Goal: Task Accomplishment & Management: Complete application form

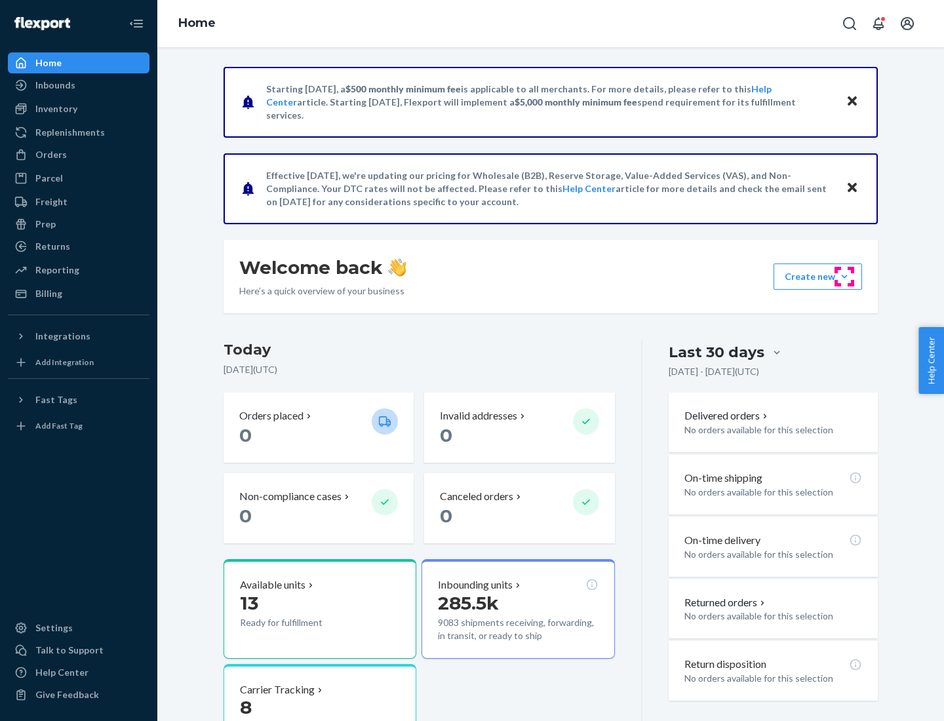
click at [844, 277] on button "Create new Create new inbound Create new order Create new product" at bounding box center [817, 276] width 88 height 26
click at [79, 85] on div "Inbounds" at bounding box center [78, 85] width 139 height 18
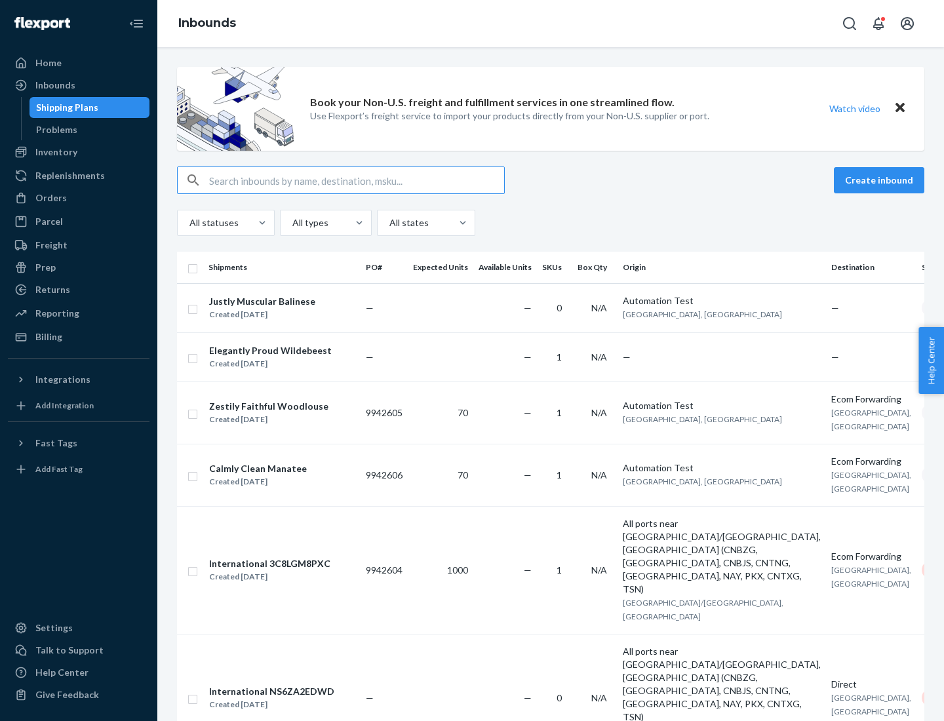
click at [881, 180] on button "Create inbound" at bounding box center [879, 180] width 90 height 26
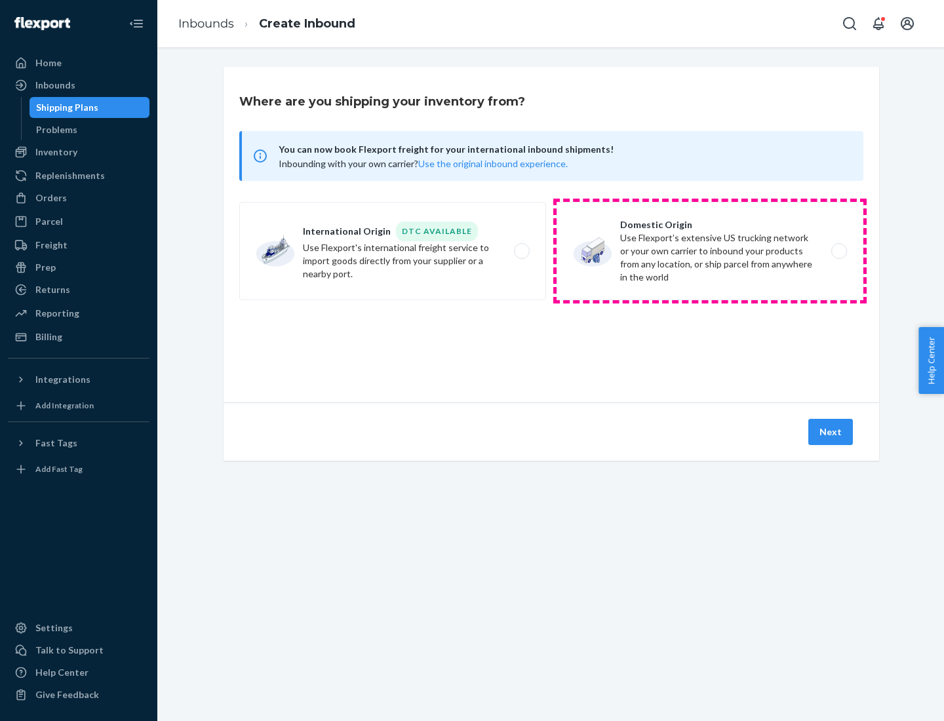
click at [710, 251] on label "Domestic Origin Use Flexport’s extensive US trucking network or your own carrie…" at bounding box center [709, 251] width 307 height 98
click at [838, 251] on input "Domestic Origin Use Flexport’s extensive US trucking network or your own carrie…" at bounding box center [842, 251] width 9 height 9
radio input "true"
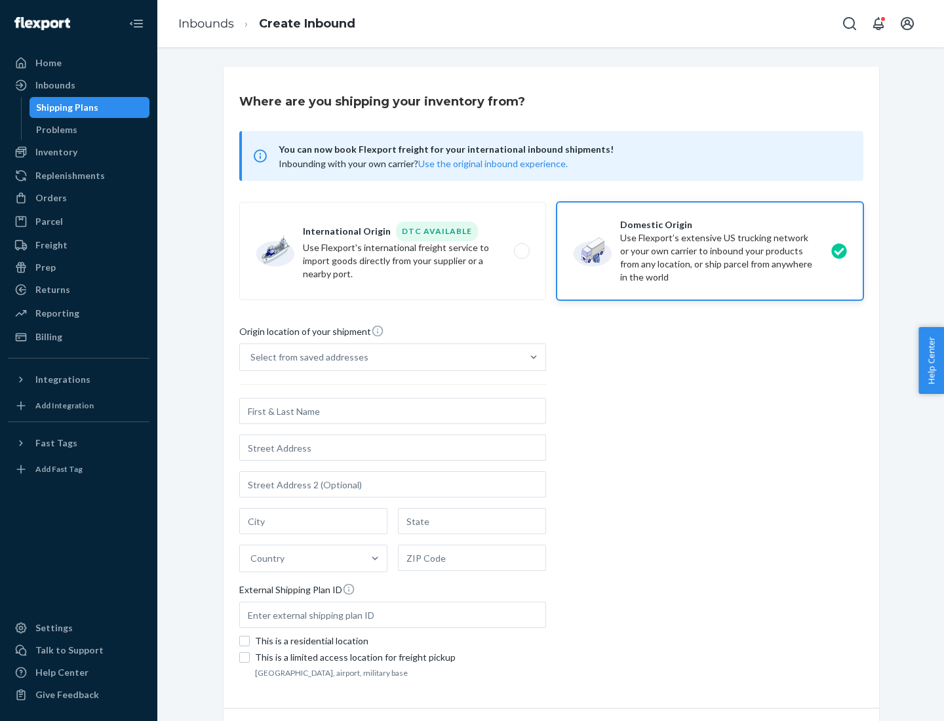
click at [306, 357] on div "Select from saved addresses" at bounding box center [309, 357] width 118 height 13
click at [252, 357] on input "Select from saved addresses" at bounding box center [250, 357] width 1 height 13
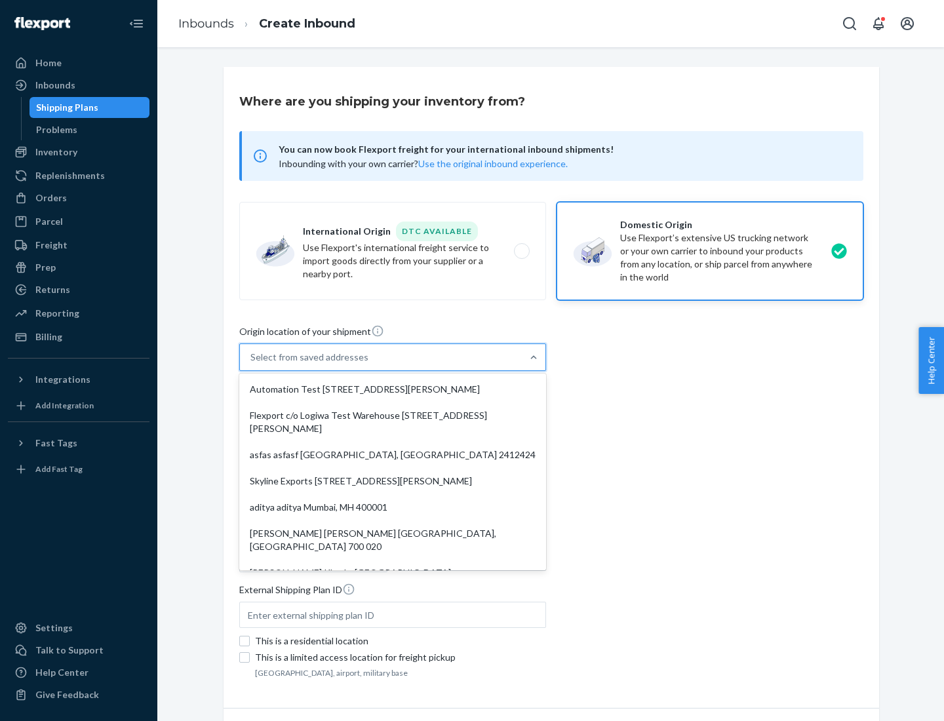
scroll to position [5, 0]
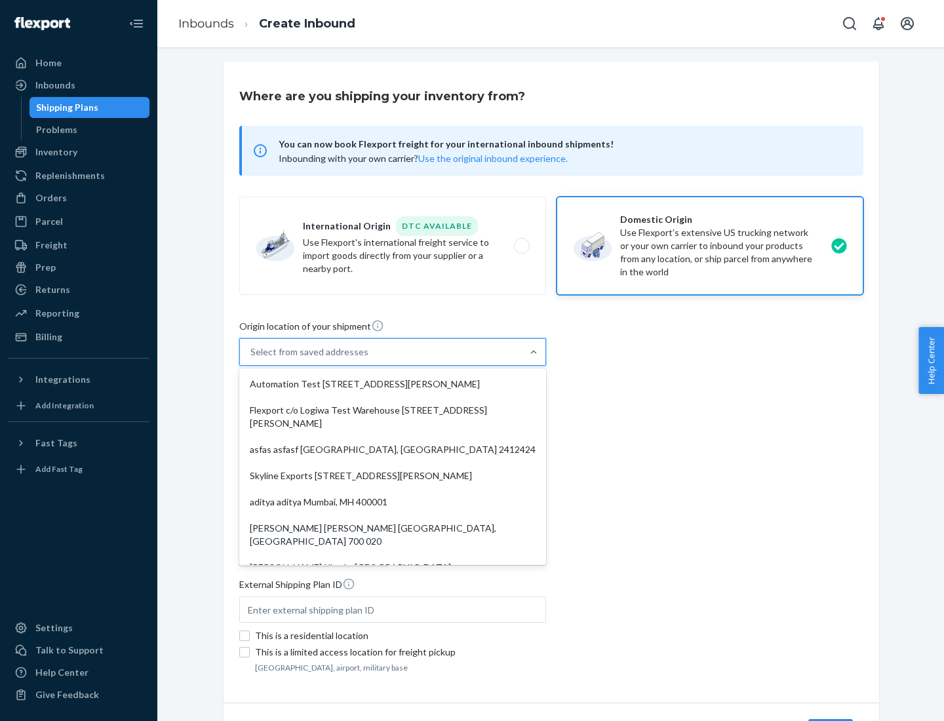
click at [393, 384] on div "Automation Test [STREET_ADDRESS][PERSON_NAME]" at bounding box center [392, 384] width 301 height 26
click at [252, 358] on input "option Automation Test [STREET_ADDRESS][PERSON_NAME]. 9 results available. Use …" at bounding box center [250, 351] width 1 height 13
type input "Automation Test"
type input "9th Floor"
type input "[GEOGRAPHIC_DATA]"
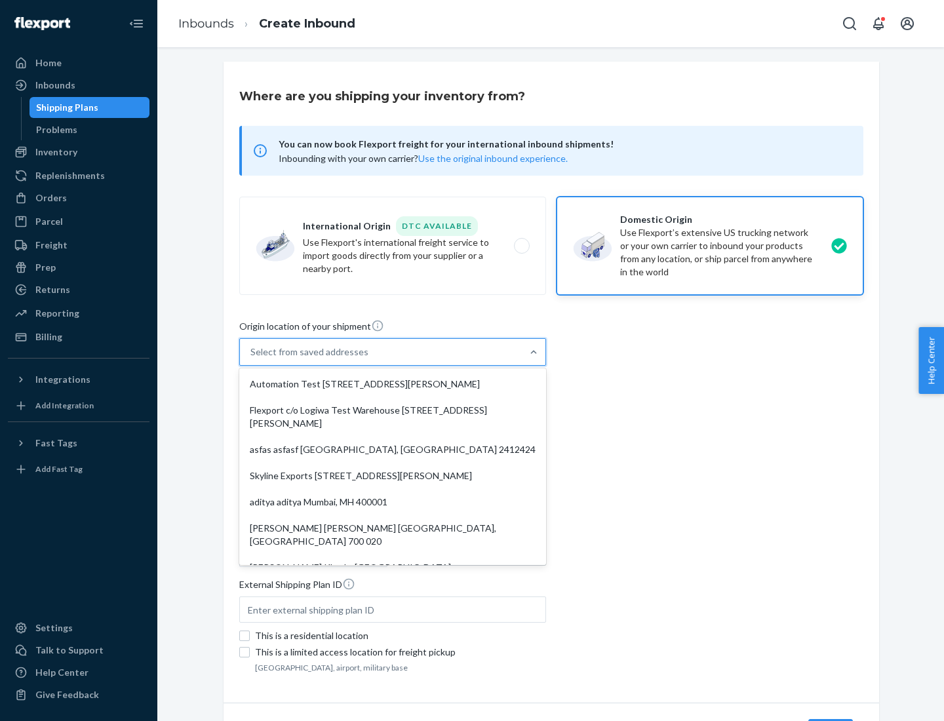
type input "CA"
type input "94104"
type input "[STREET_ADDRESS][PERSON_NAME]"
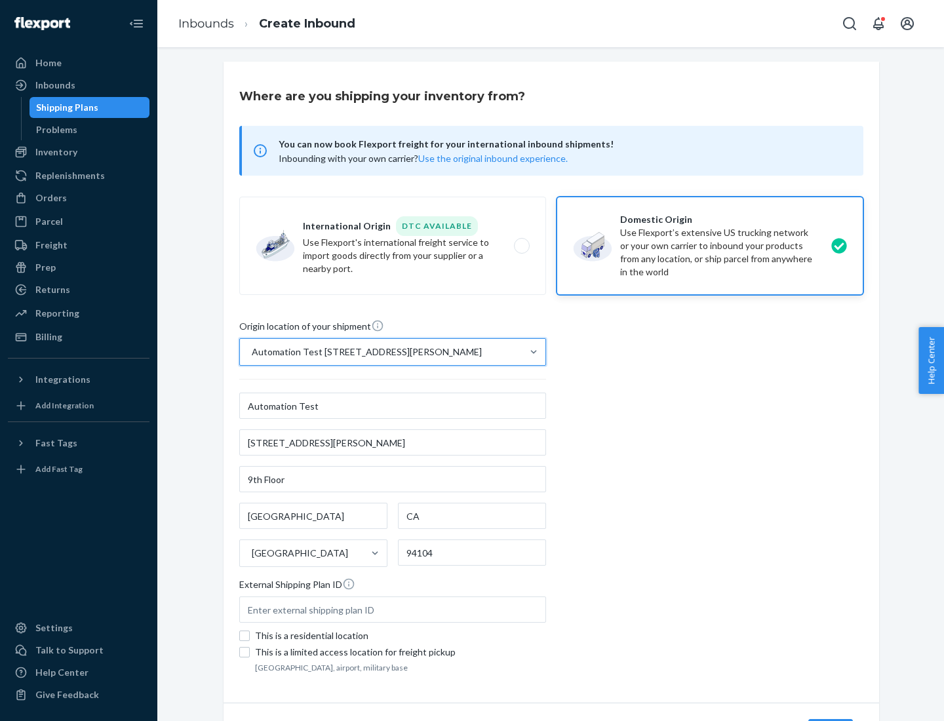
scroll to position [77, 0]
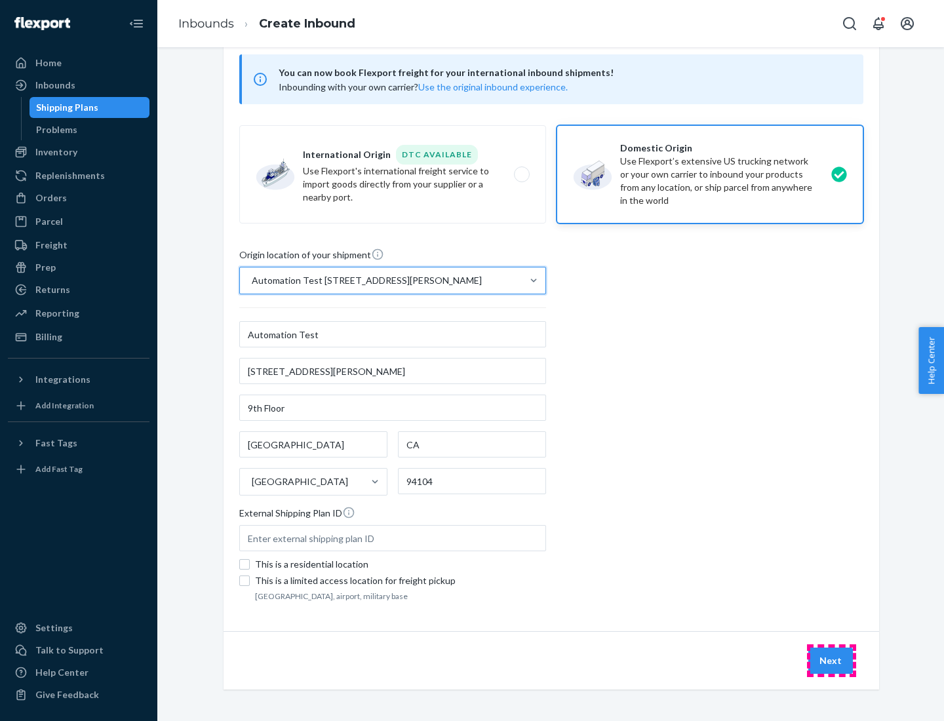
click at [831, 661] on button "Next" at bounding box center [830, 661] width 45 height 26
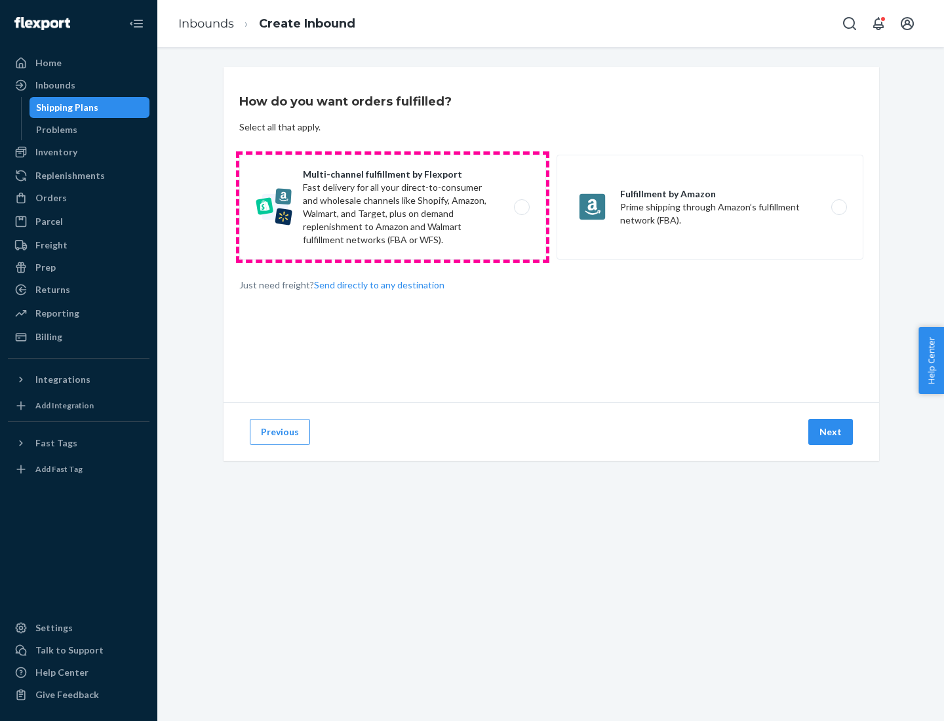
click at [393, 207] on label "Multi-channel fulfillment by Flexport Fast delivery for all your direct-to-cons…" at bounding box center [392, 207] width 307 height 105
click at [521, 207] on input "Multi-channel fulfillment by Flexport Fast delivery for all your direct-to-cons…" at bounding box center [525, 207] width 9 height 9
radio input "true"
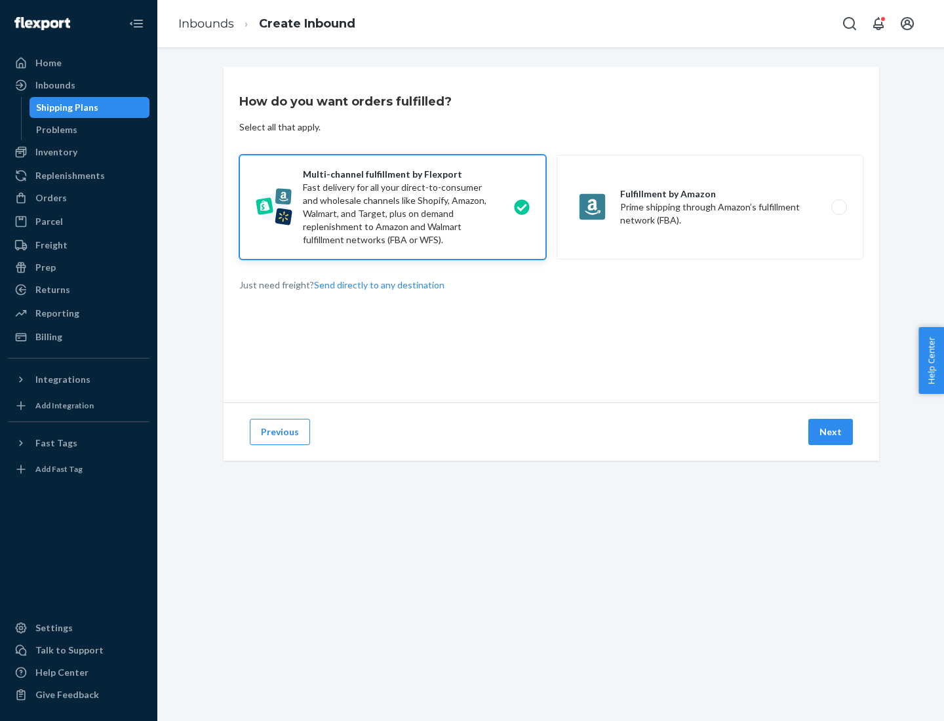
click at [831, 432] on button "Next" at bounding box center [830, 432] width 45 height 26
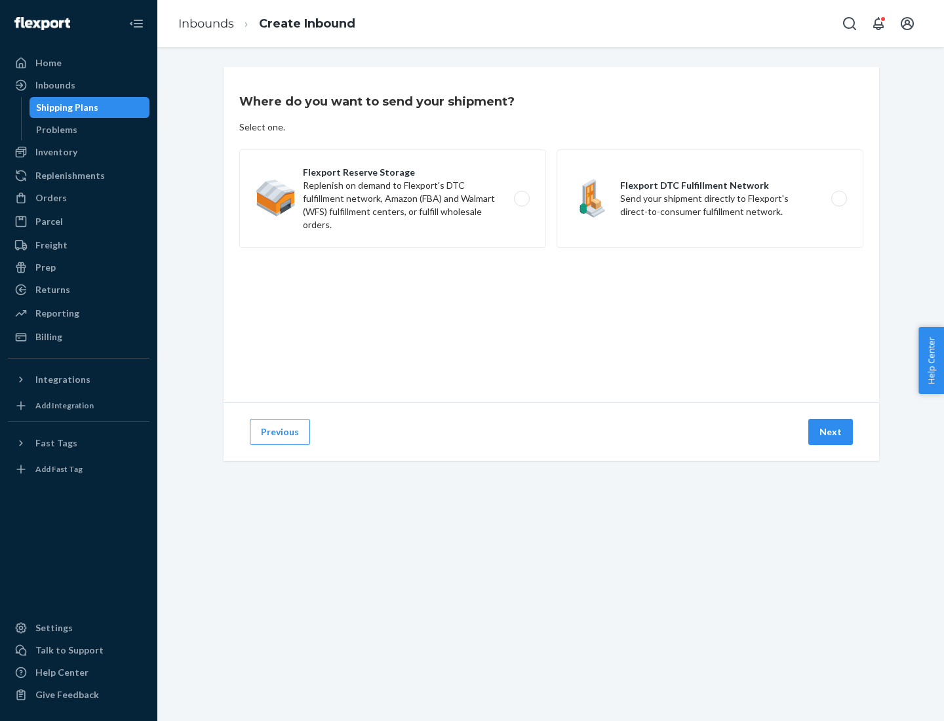
click at [710, 199] on label "Flexport DTC Fulfillment Network Send your shipment directly to Flexport's dire…" at bounding box center [709, 198] width 307 height 98
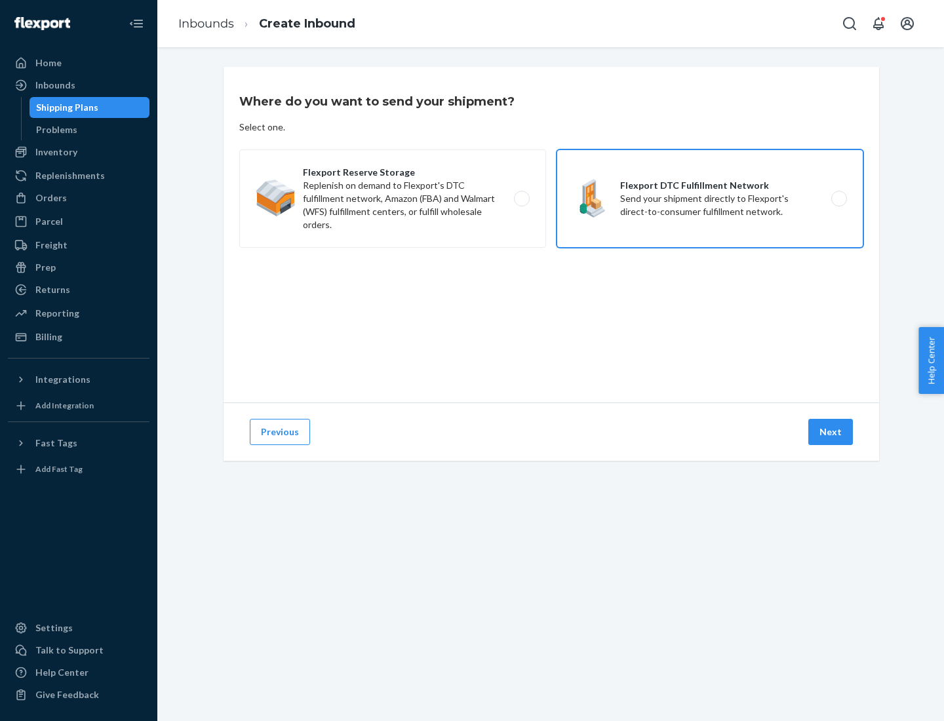
click at [838, 199] on input "Flexport DTC Fulfillment Network Send your shipment directly to Flexport's dire…" at bounding box center [842, 199] width 9 height 9
radio input "true"
click at [831, 432] on button "Next" at bounding box center [830, 432] width 45 height 26
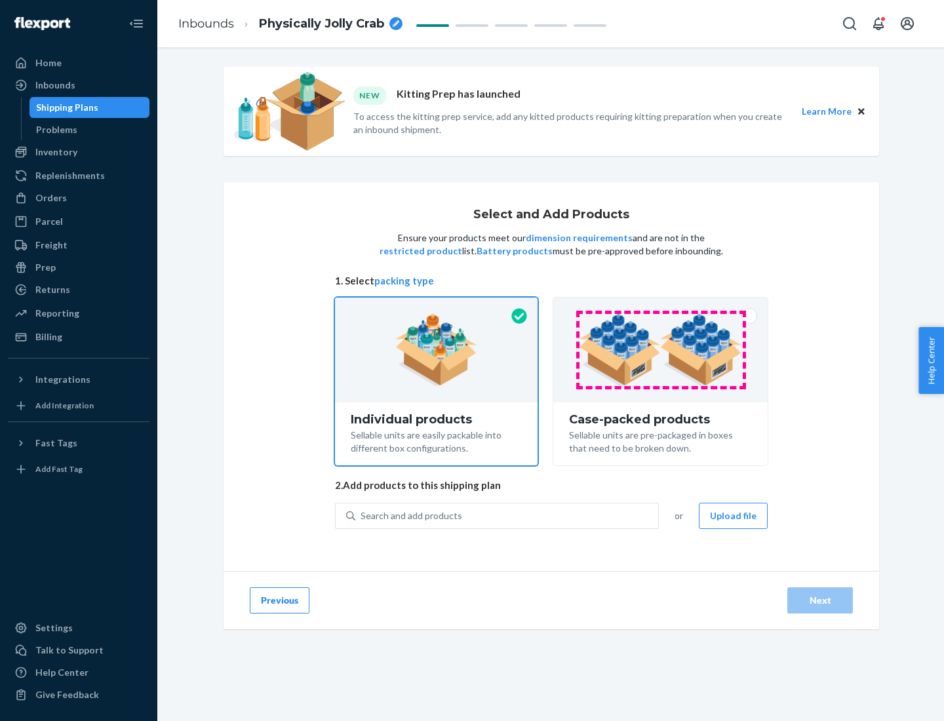
click at [661, 350] on img at bounding box center [660, 350] width 163 height 72
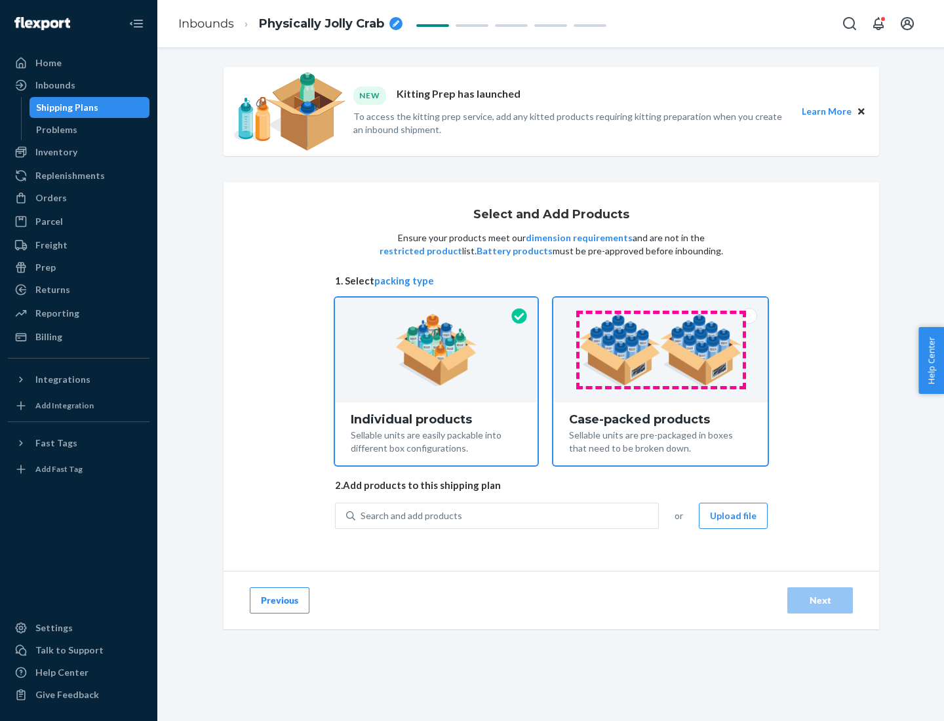
click at [661, 306] on input "Case-packed products Sellable units are pre-packaged in boxes that need to be b…" at bounding box center [660, 302] width 9 height 9
radio input "true"
radio input "false"
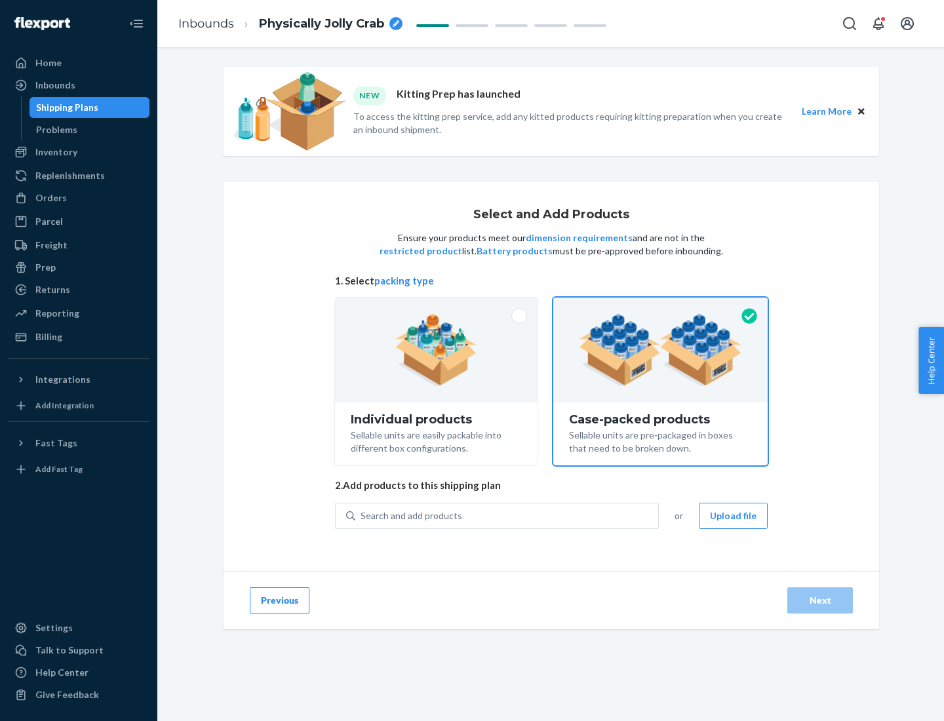
click at [507, 515] on div "Search and add products" at bounding box center [506, 516] width 303 height 24
click at [362, 515] on input "Search and add products" at bounding box center [360, 515] width 1 height 13
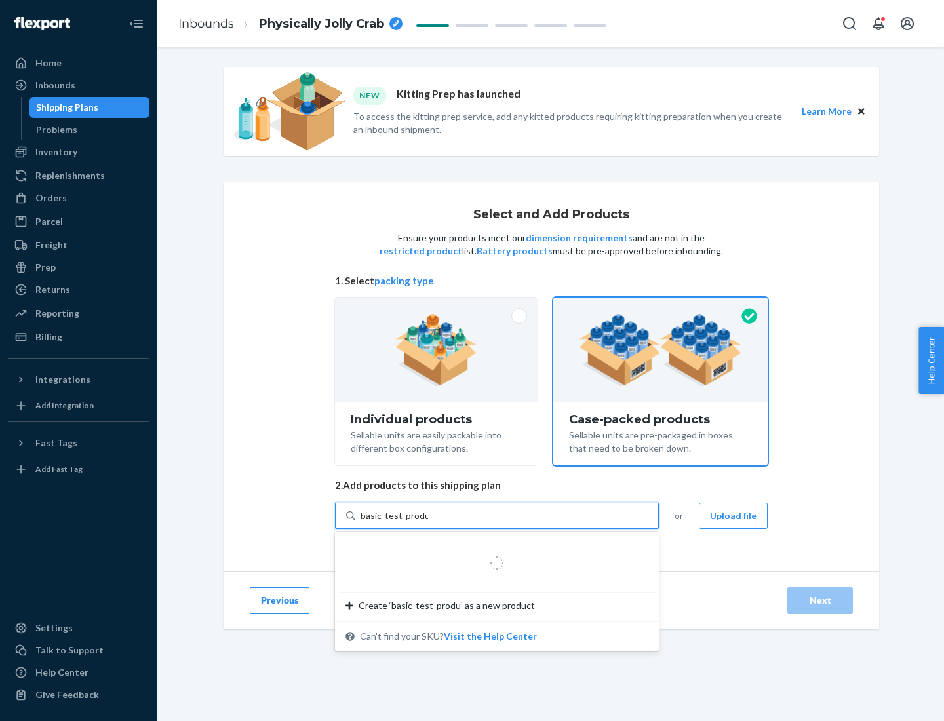
type input "basic-test-product-1"
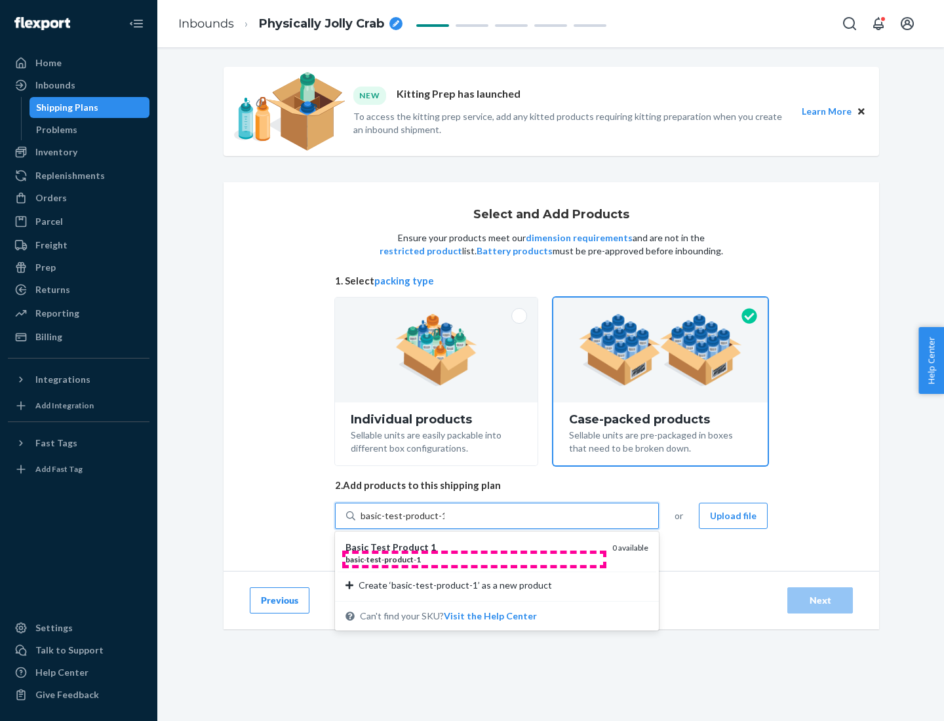
click at [474, 559] on div "basic - test - product - 1" at bounding box center [473, 559] width 256 height 11
click at [444, 522] on input "basic-test-product-1" at bounding box center [402, 515] width 84 height 13
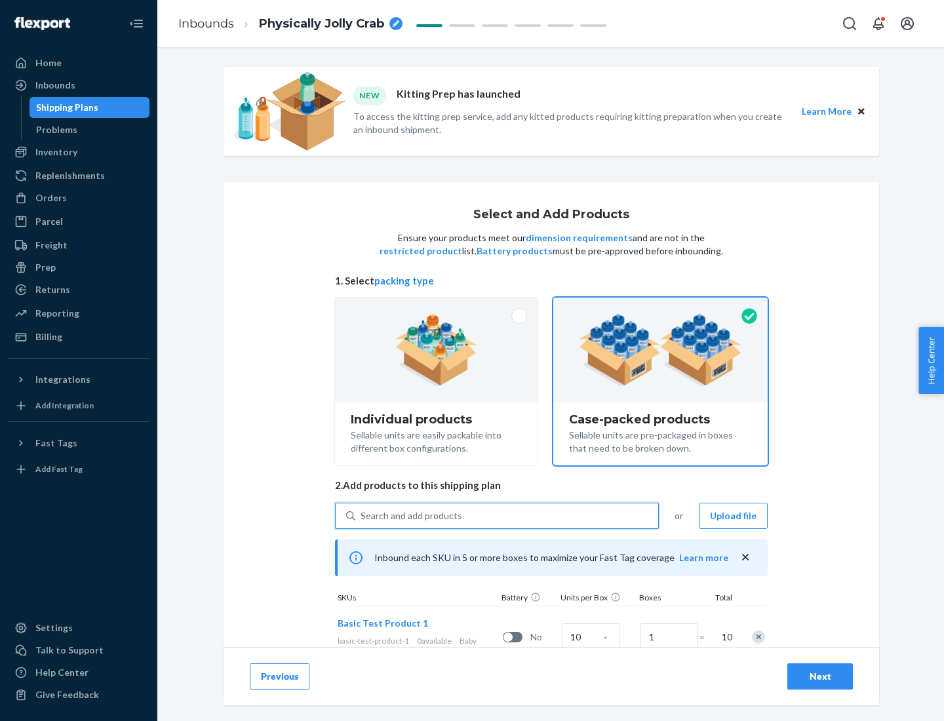
scroll to position [47, 0]
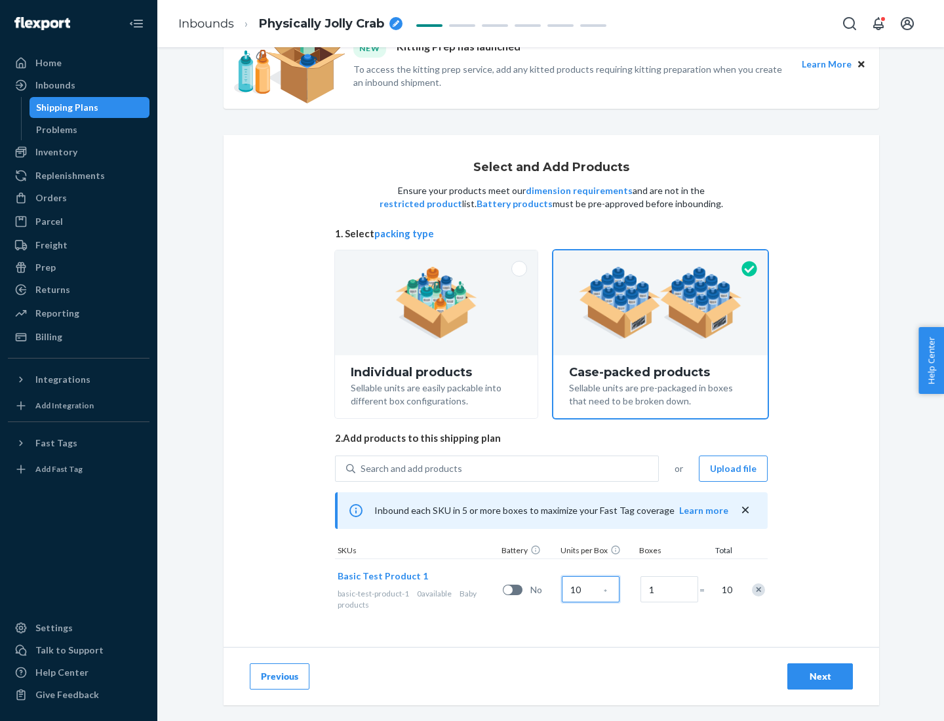
type input "10"
type input "7"
click at [820, 676] on div "Next" at bounding box center [819, 676] width 43 height 13
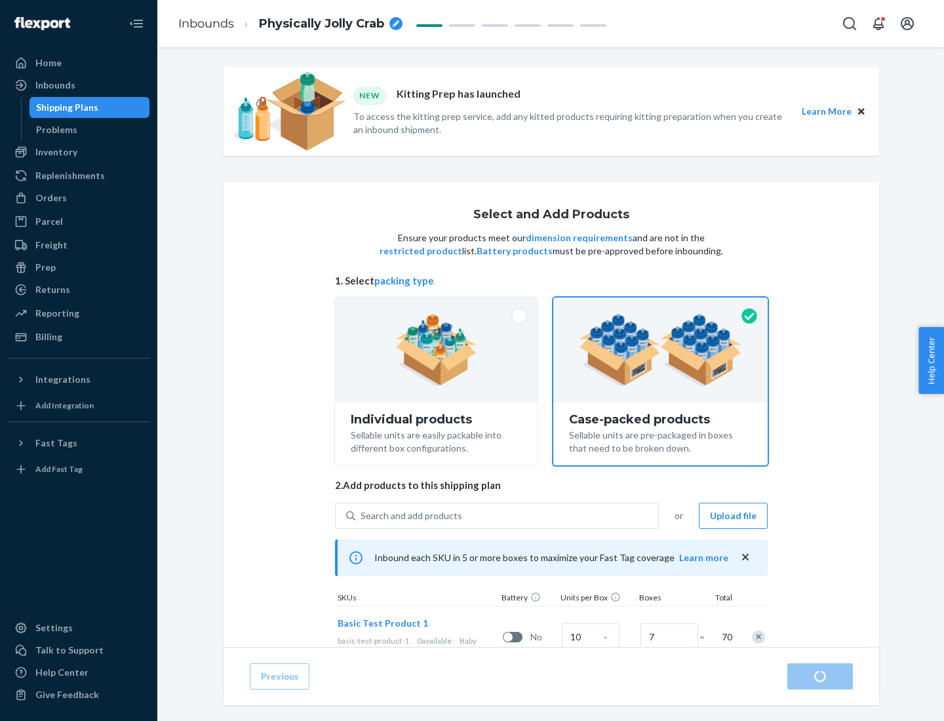
radio input "true"
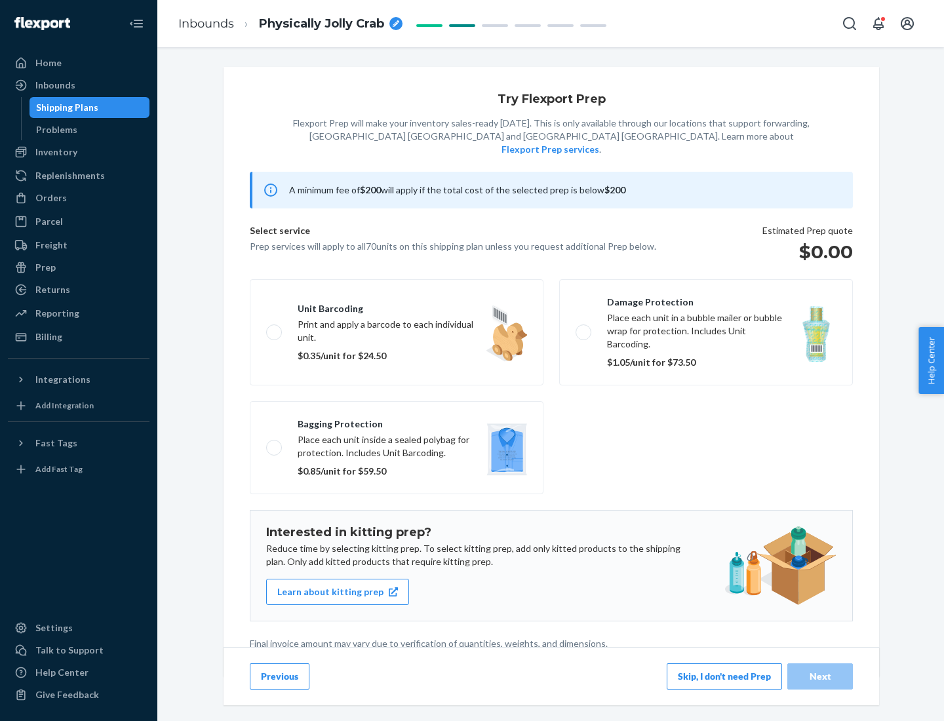
scroll to position [3, 0]
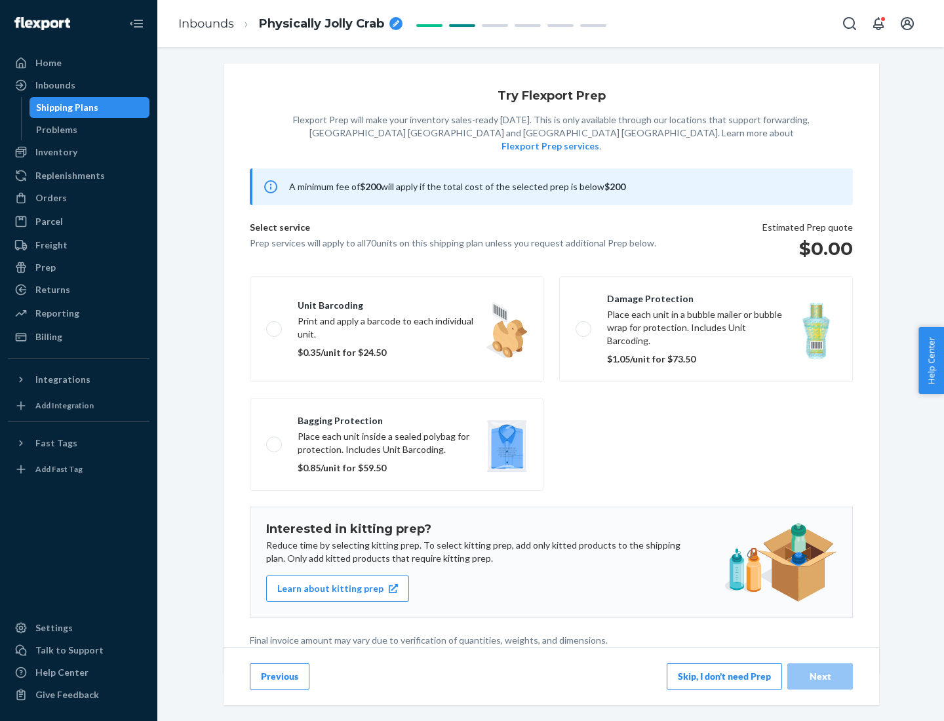
click at [397, 417] on label "Bagging protection Place each unit inside a sealed polybag for protection. Incl…" at bounding box center [397, 444] width 294 height 93
click at [275, 440] on input "Bagging protection Place each unit inside a sealed polybag for protection. Incl…" at bounding box center [270, 444] width 9 height 9
checkbox input "true"
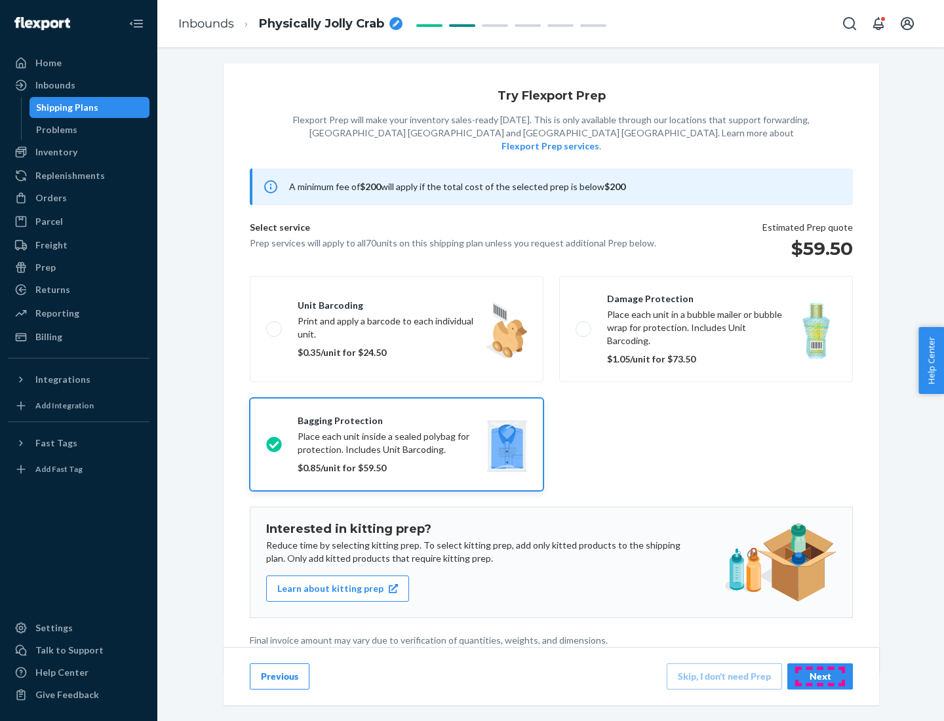
click at [820, 676] on div "Next" at bounding box center [819, 676] width 43 height 13
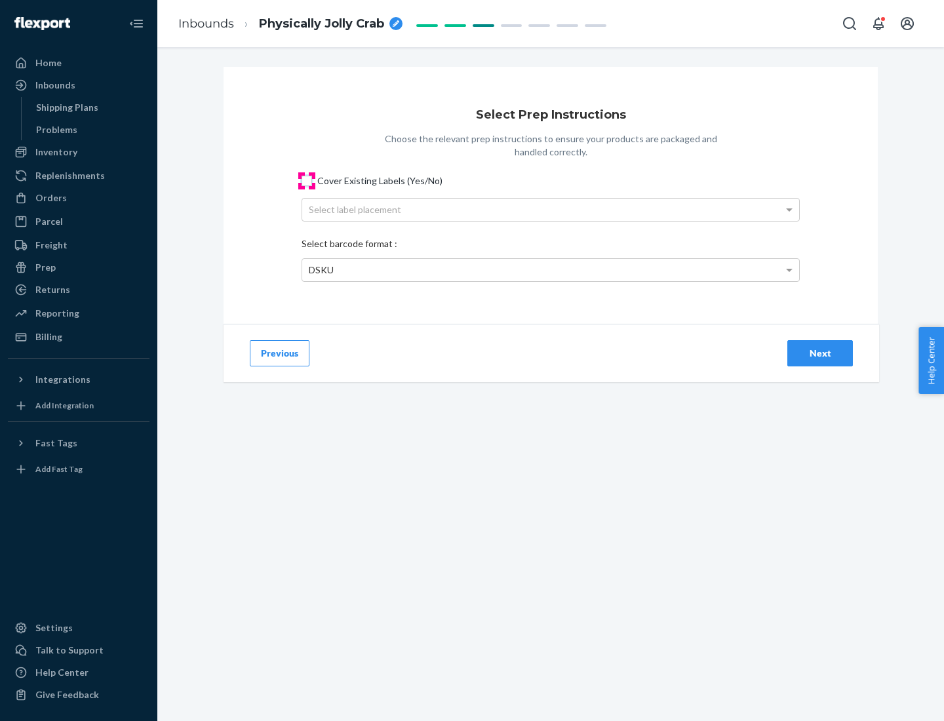
click at [307, 180] on input "Cover Existing Labels (Yes/No)" at bounding box center [306, 181] width 10 height 10
checkbox input "true"
click at [551, 209] on div "Select label placement" at bounding box center [550, 210] width 497 height 22
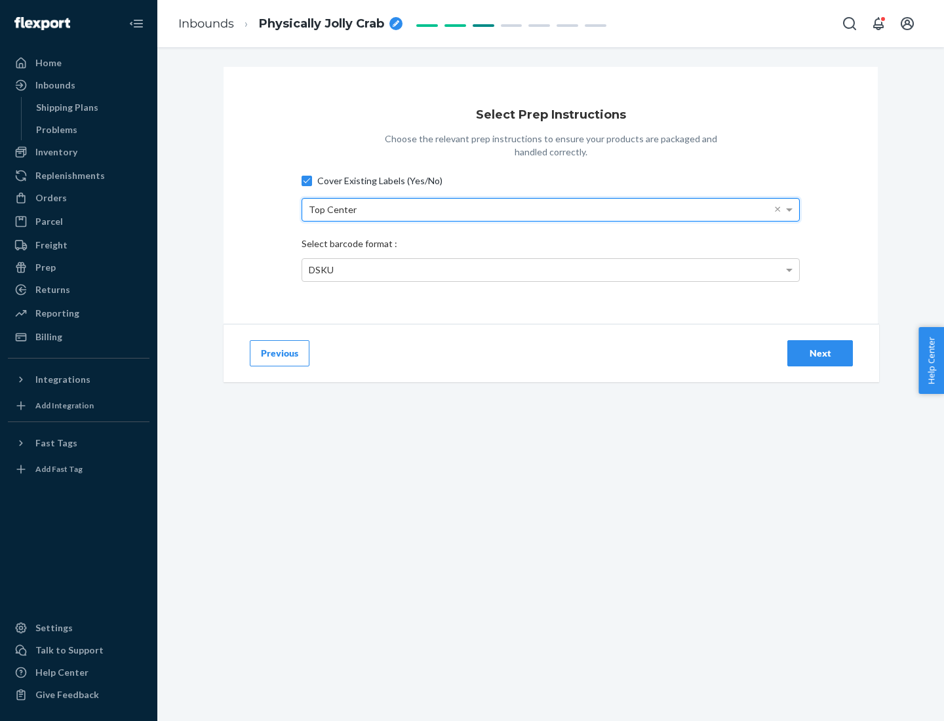
click at [551, 269] on div "DSKU" at bounding box center [550, 270] width 497 height 22
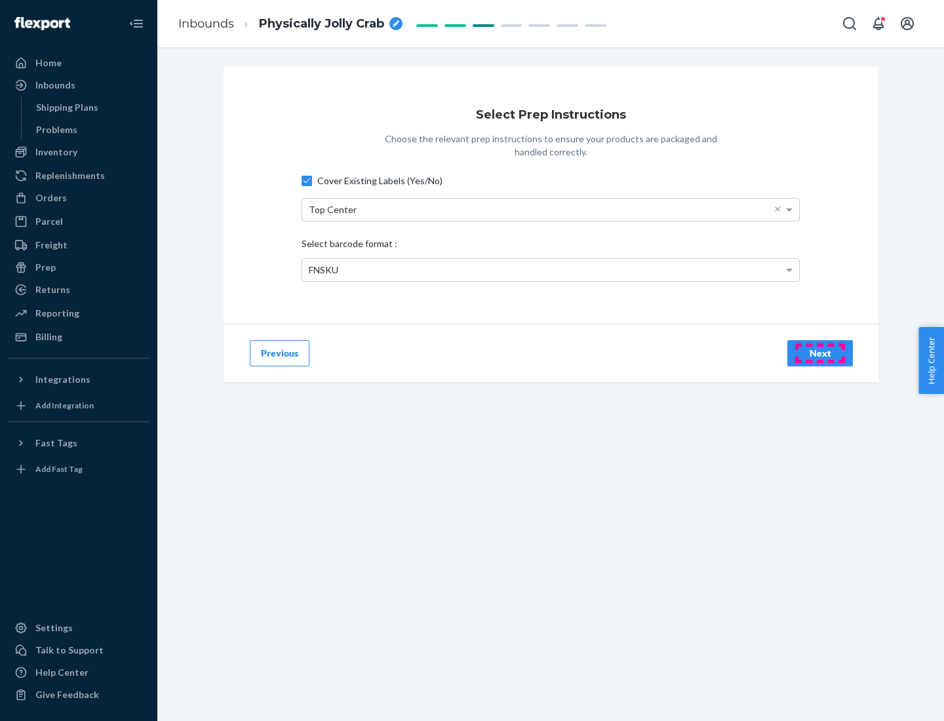
click at [820, 353] on div "Next" at bounding box center [819, 353] width 43 height 13
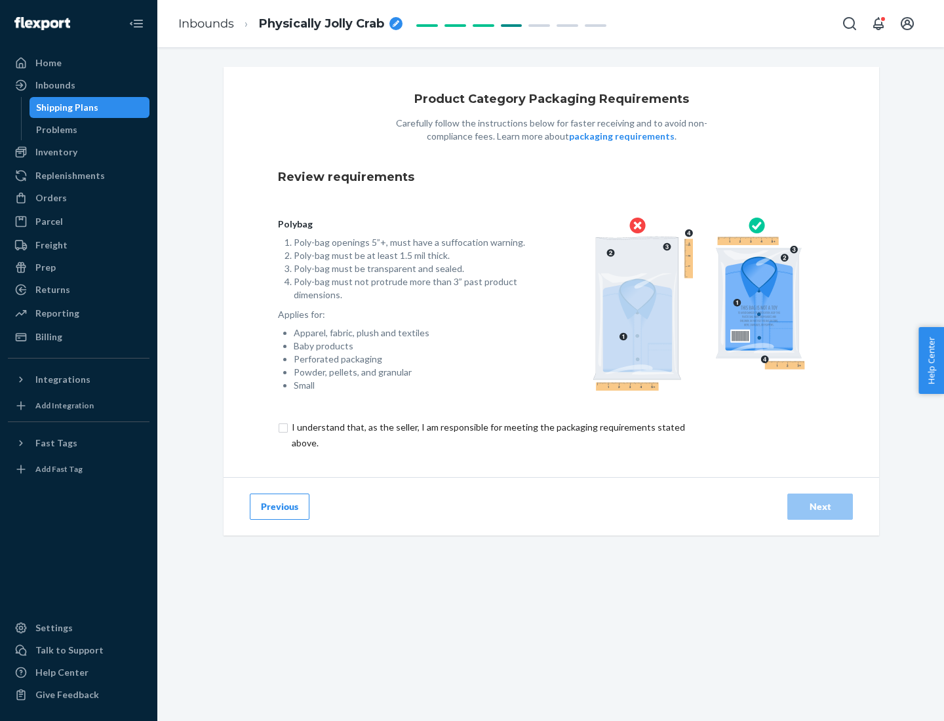
click at [487, 435] on input "checkbox" at bounding box center [496, 434] width 436 height 31
checkbox input "true"
click at [820, 506] on div "Next" at bounding box center [819, 506] width 43 height 13
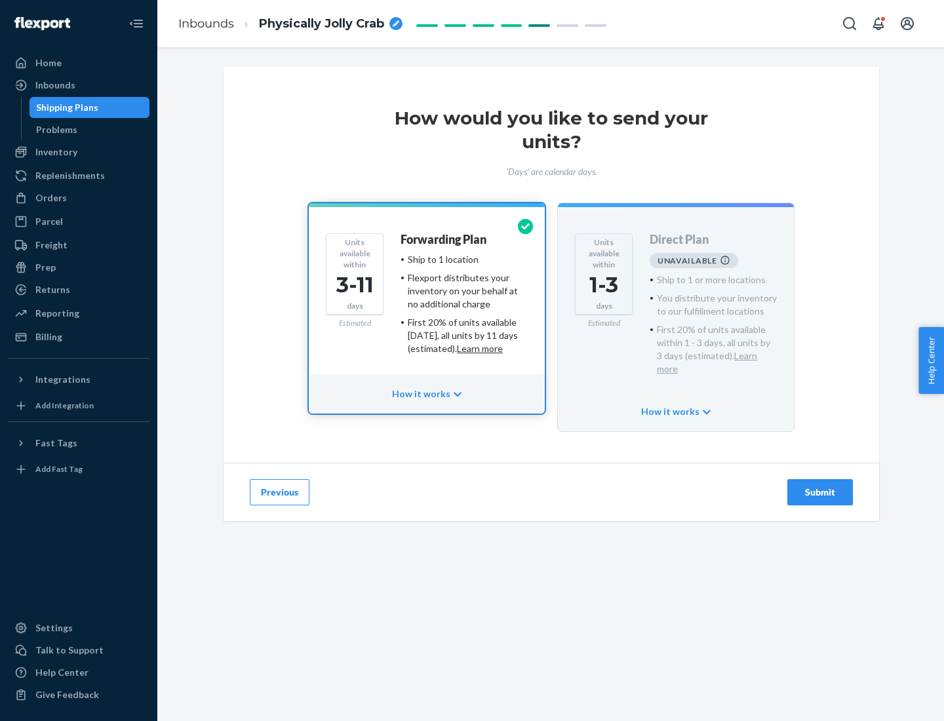
click at [444, 239] on h4 "Forwarding Plan" at bounding box center [443, 239] width 86 height 13
click at [820, 486] on div "Submit" at bounding box center [819, 492] width 43 height 13
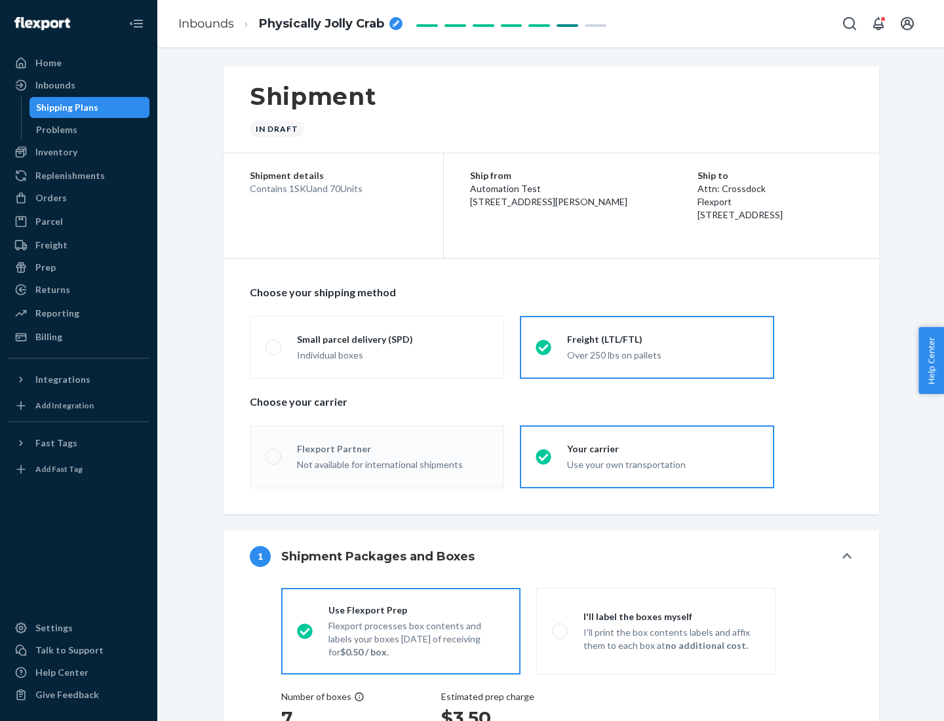
radio input "true"
radio input "false"
radio input "true"
radio input "false"
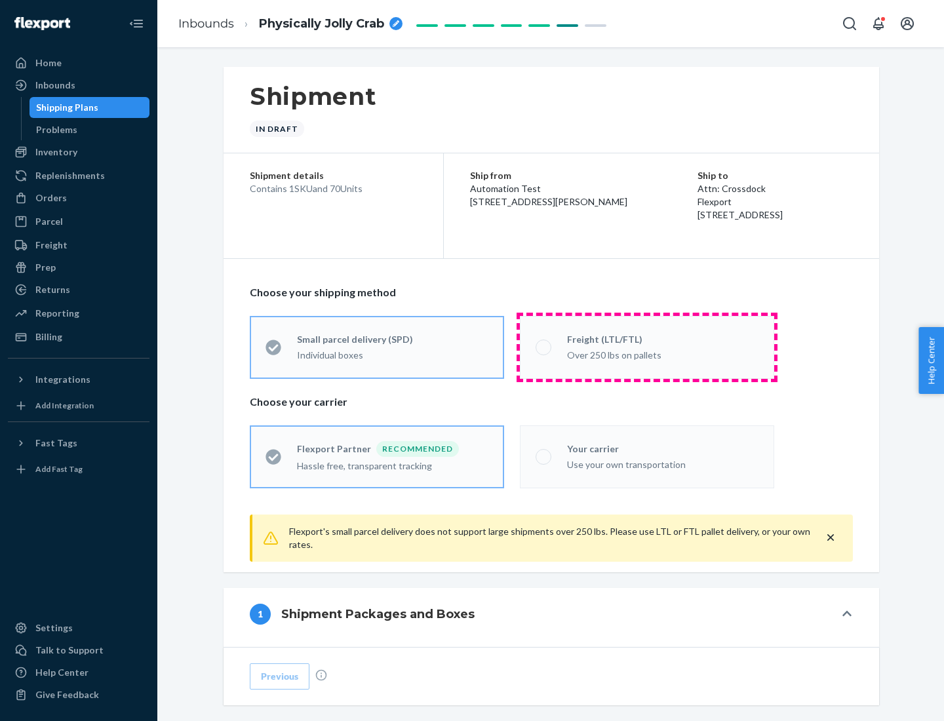
click at [647, 347] on div "Over 250 lbs on pallets" at bounding box center [662, 354] width 191 height 16
click at [544, 347] on input "Freight (LTL/FTL) Over 250 lbs on pallets" at bounding box center [539, 347] width 9 height 9
radio input "true"
radio input "false"
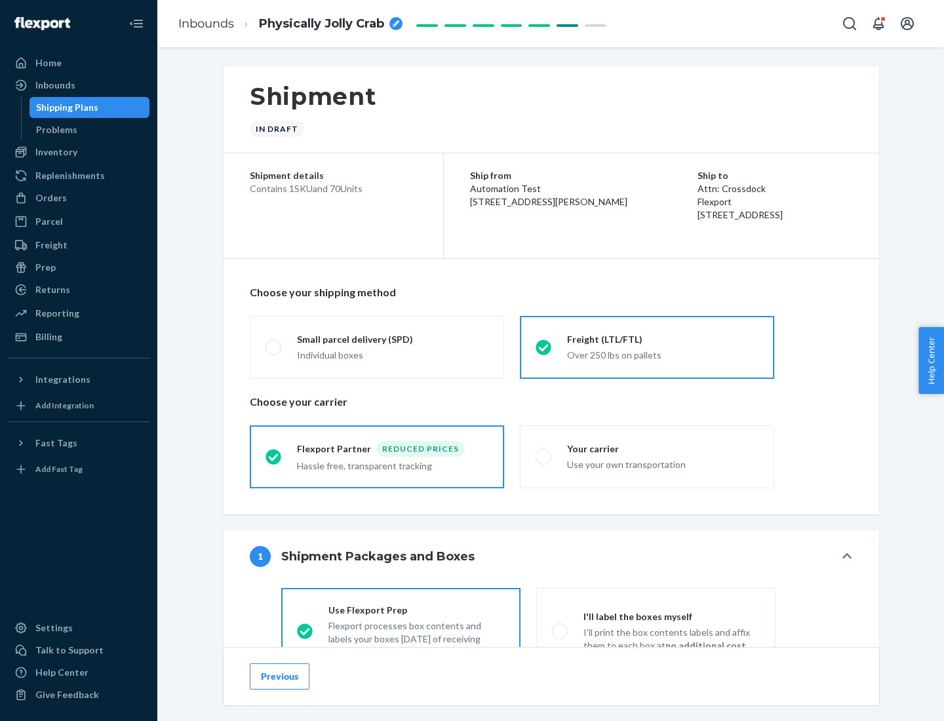
scroll to position [73, 0]
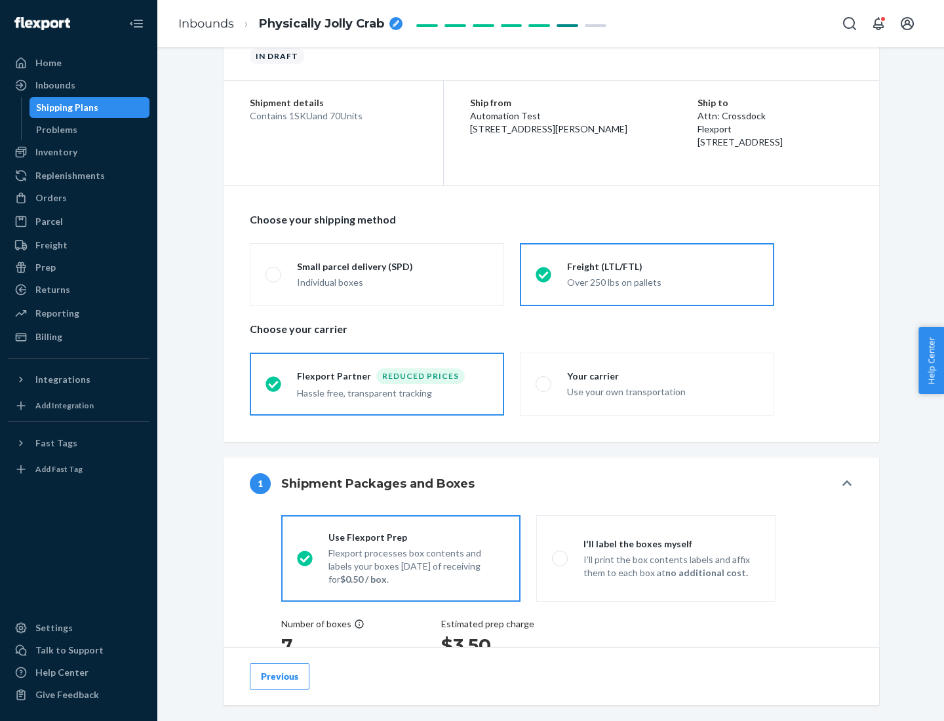
click at [647, 383] on div "Use your own transportation" at bounding box center [662, 391] width 191 height 16
click at [544, 383] on input "Your carrier Use your own transportation" at bounding box center [539, 383] width 9 height 9
radio input "true"
radio input "false"
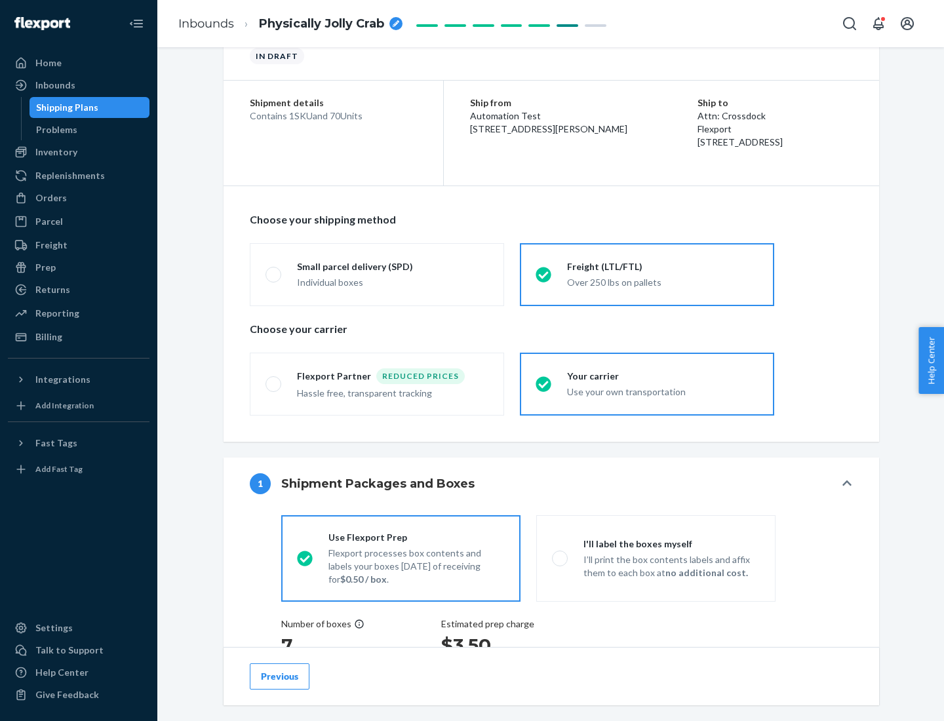
scroll to position [247, 0]
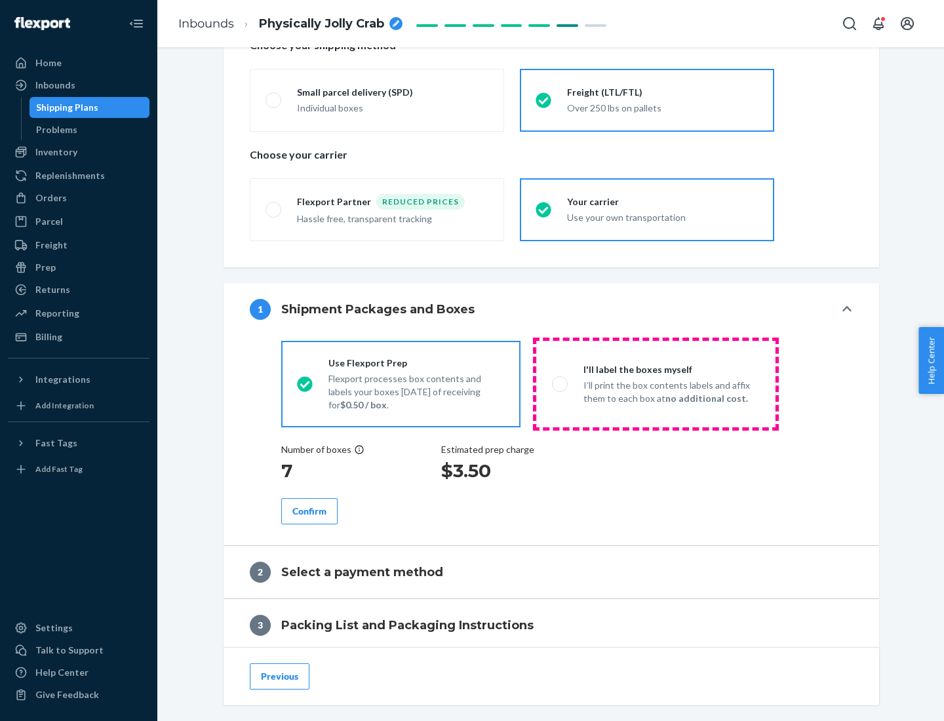
click at [655, 383] on p "I’ll print the box contents labels and affix them to each box at no additional …" at bounding box center [671, 392] width 176 height 26
click at [560, 383] on input "I'll label the boxes myself I’ll print the box contents labels and affix them t…" at bounding box center [556, 383] width 9 height 9
radio input "true"
radio input "false"
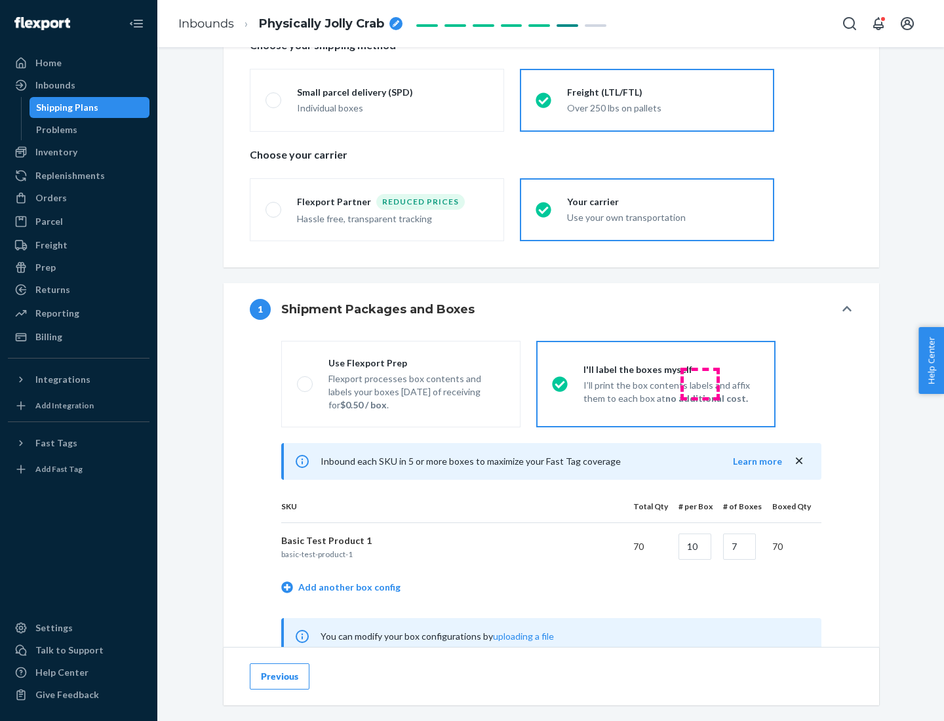
scroll to position [410, 0]
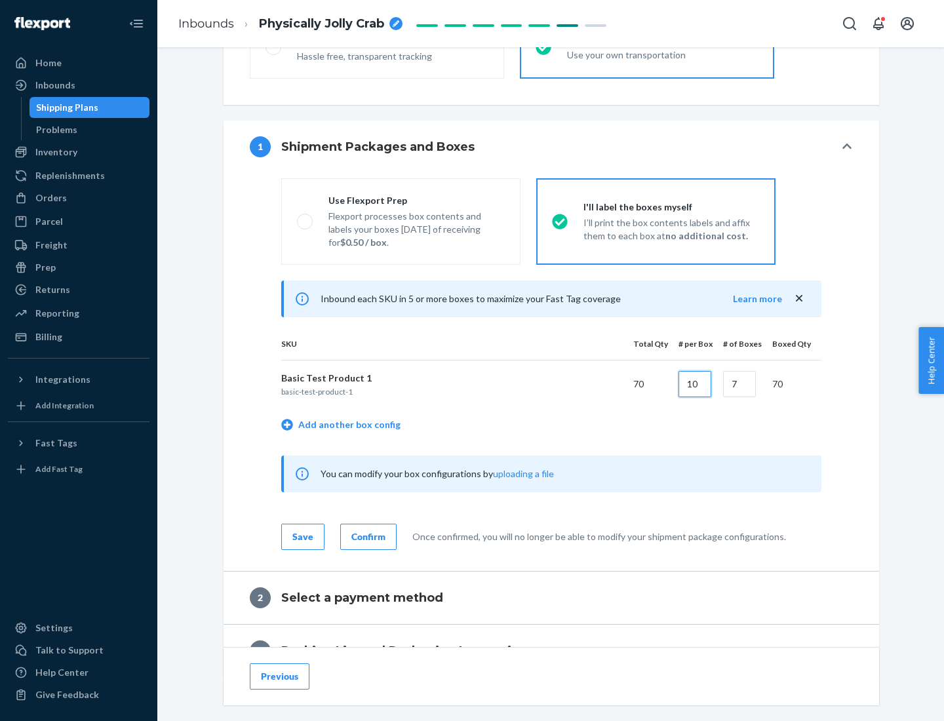
type input "10"
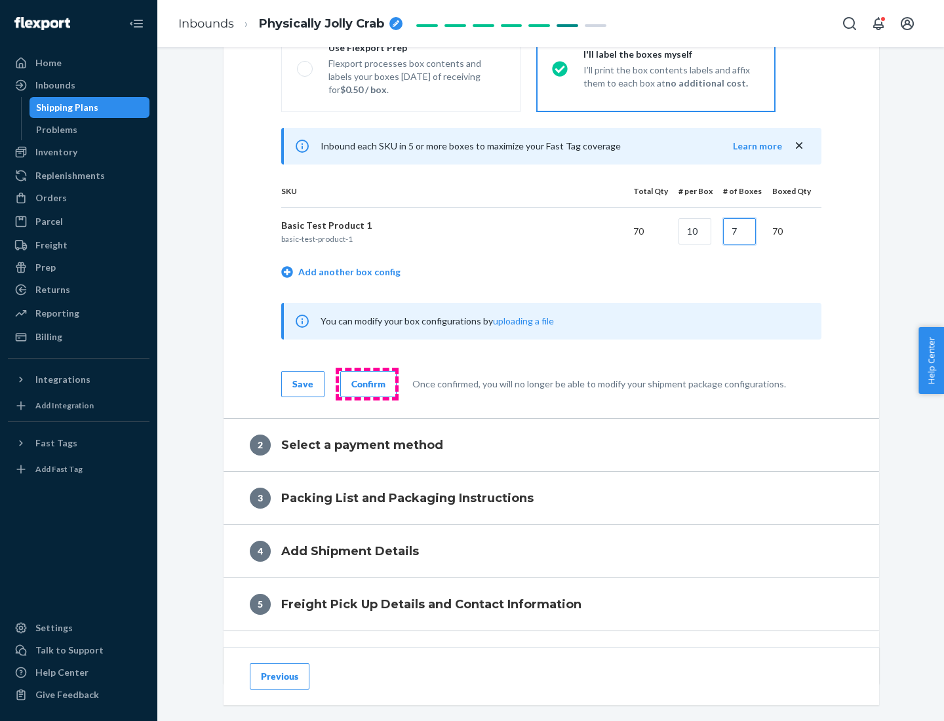
type input "7"
click at [366, 383] on div "Confirm" at bounding box center [368, 383] width 34 height 13
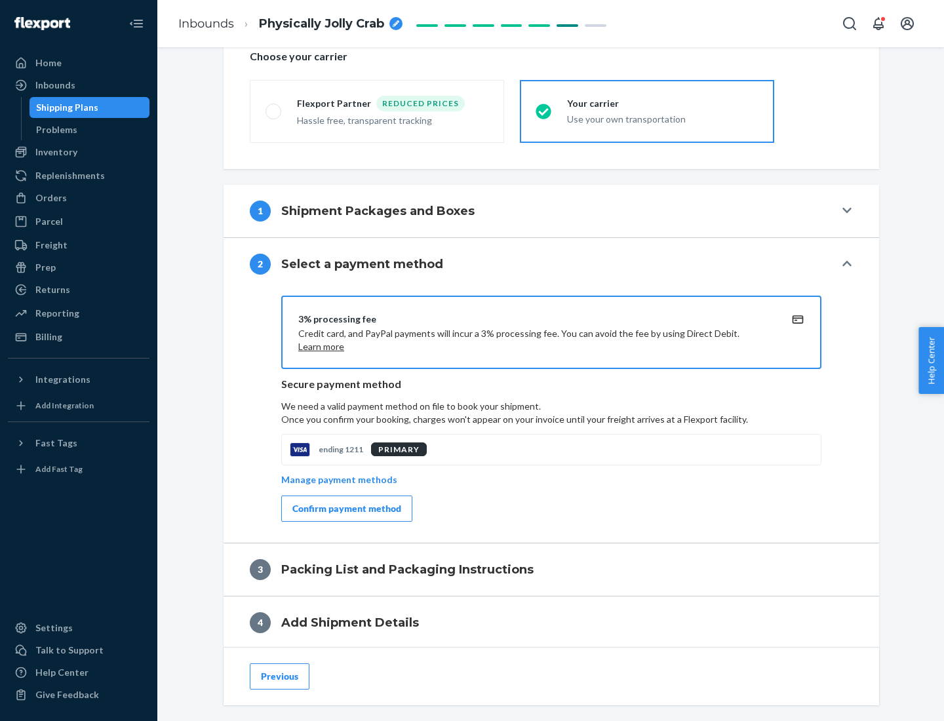
scroll to position [470, 0]
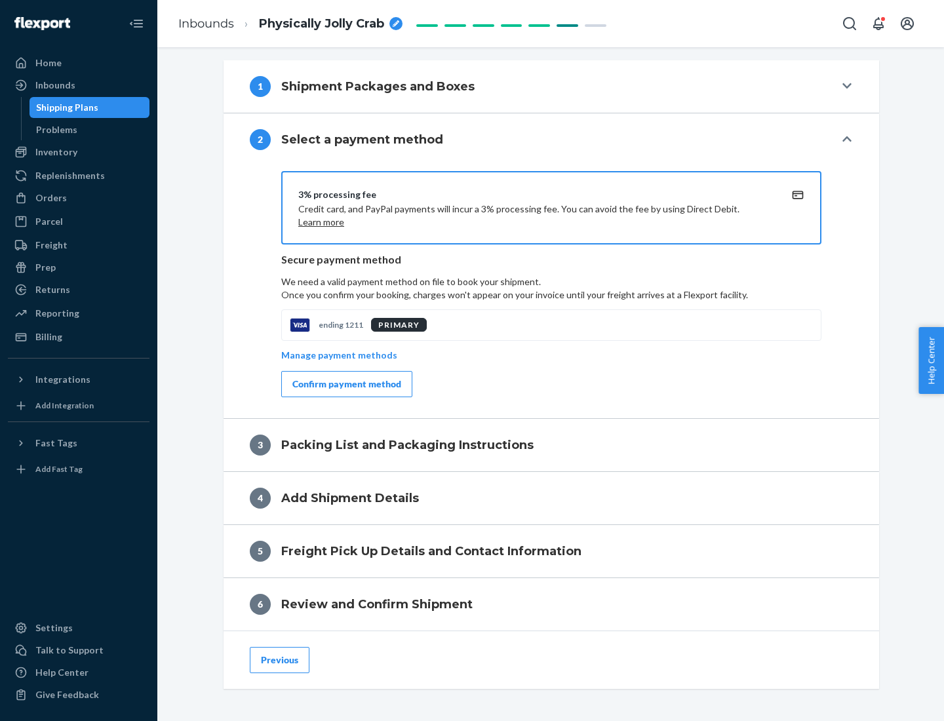
click at [345, 384] on div "Confirm payment method" at bounding box center [346, 383] width 109 height 13
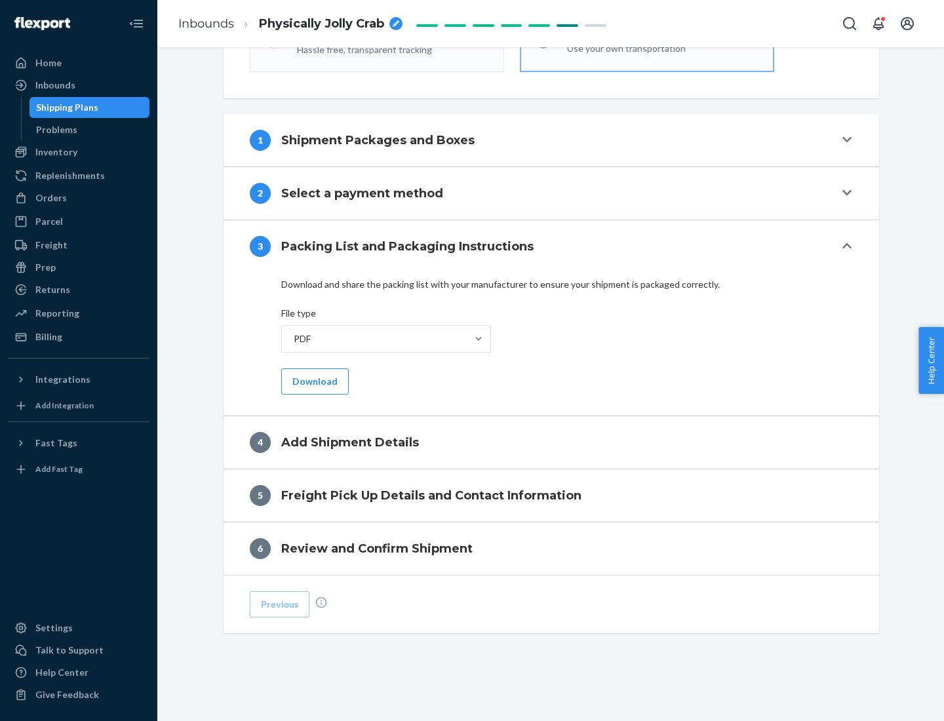
scroll to position [414, 0]
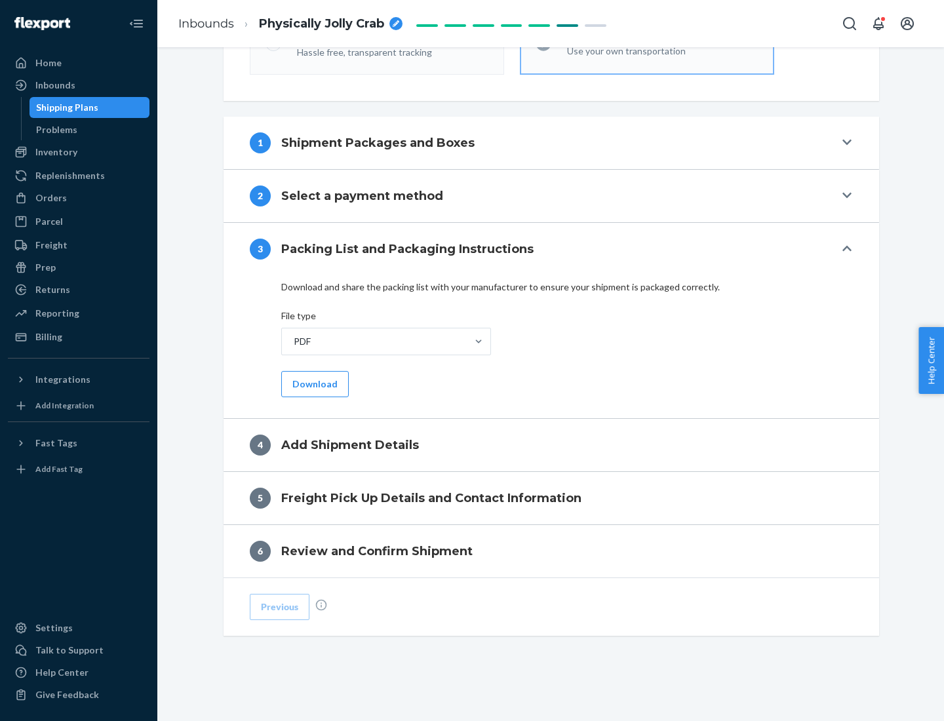
click at [313, 383] on button "Download" at bounding box center [315, 384] width 68 height 26
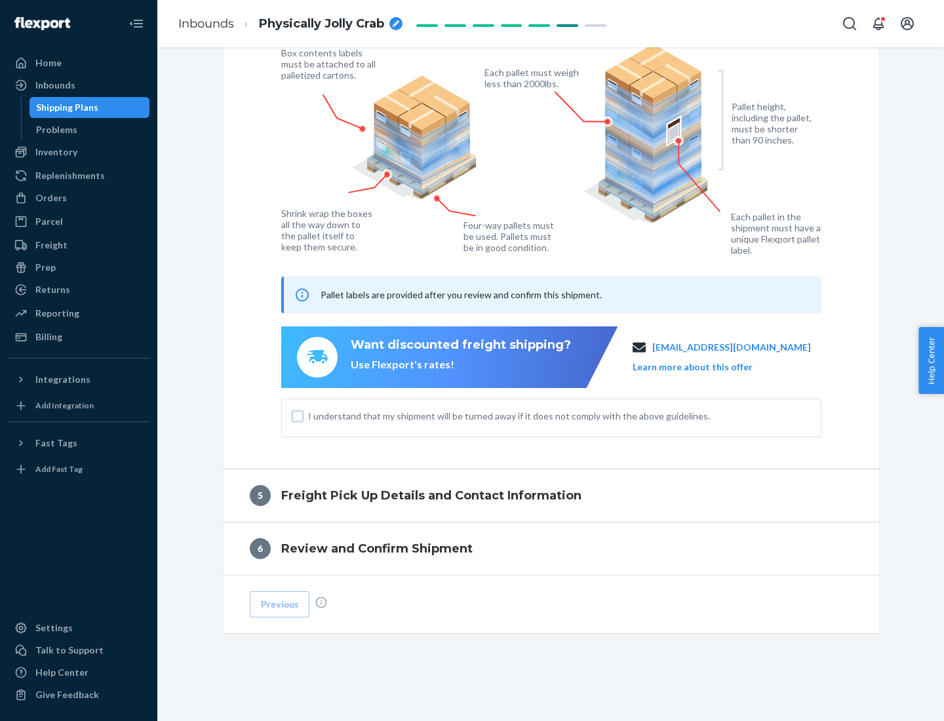
click at [298, 416] on input "I understand that my shipment will be turned away if it does not comply with th…" at bounding box center [297, 416] width 10 height 10
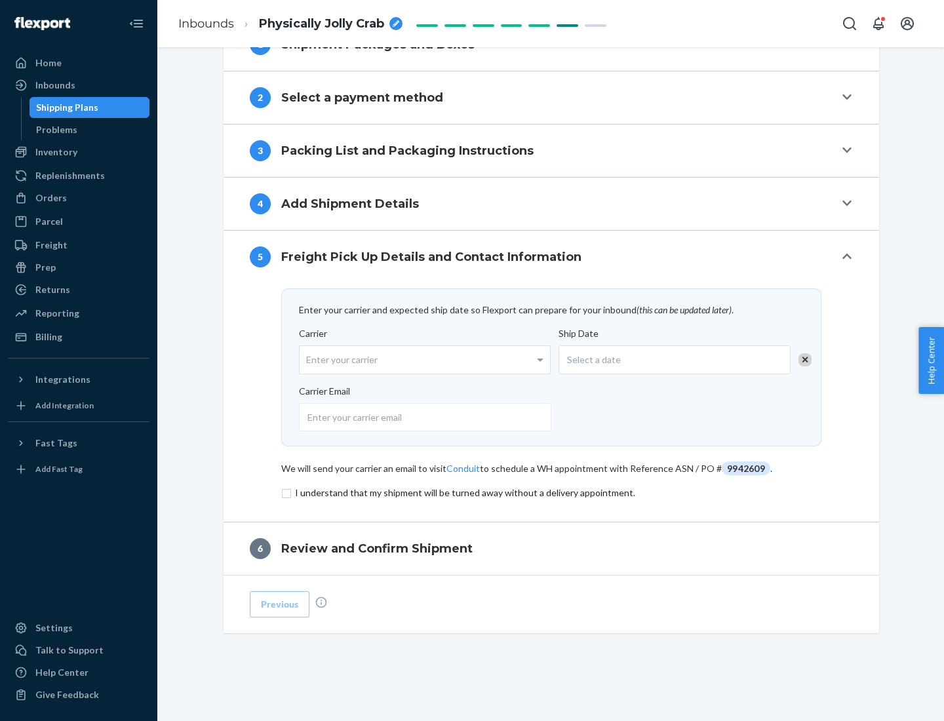
scroll to position [512, 0]
click at [551, 492] on input "checkbox" at bounding box center [551, 493] width 540 height 16
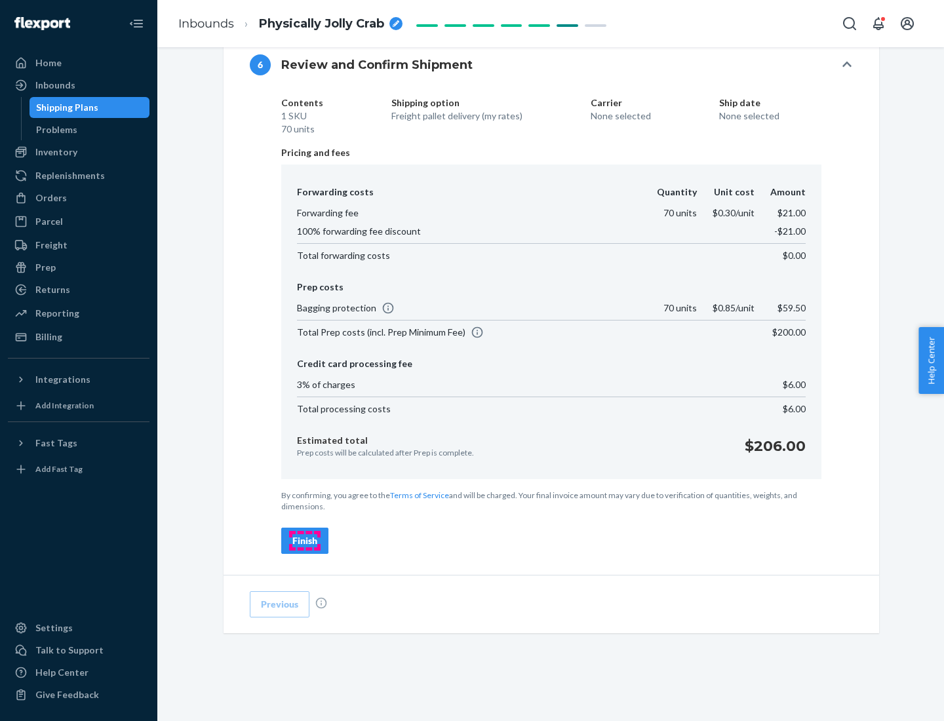
click at [305, 541] on div "Finish" at bounding box center [304, 540] width 25 height 13
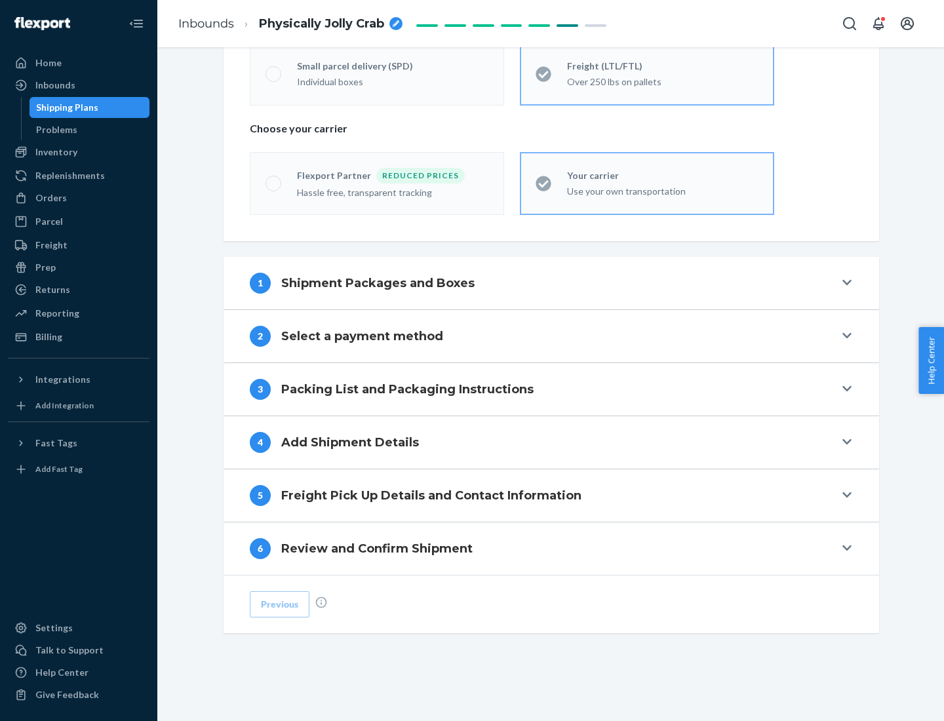
scroll to position [273, 0]
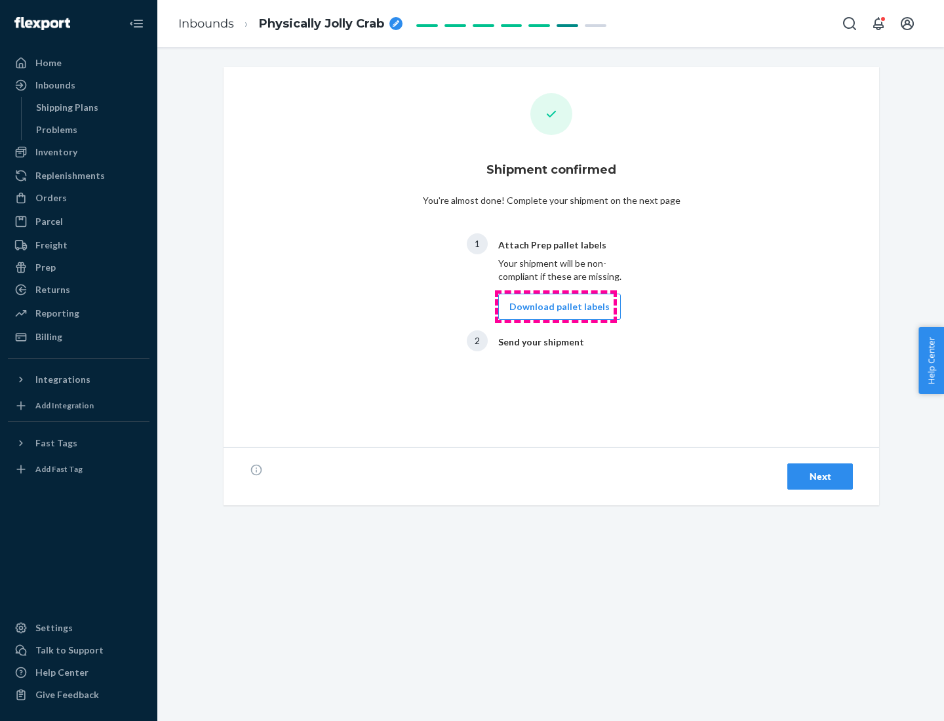
click at [556, 307] on button "Download pallet labels" at bounding box center [559, 307] width 123 height 26
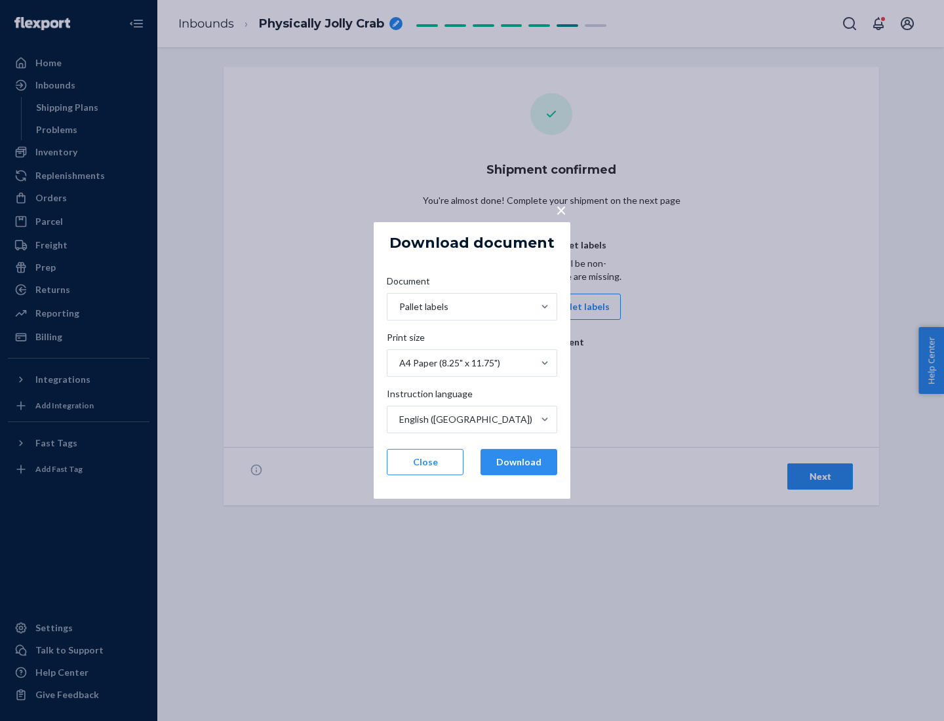
click at [518, 462] on button "Download" at bounding box center [518, 462] width 77 height 26
click at [560, 209] on span "×" at bounding box center [561, 210] width 10 height 22
